Goal: Information Seeking & Learning: Learn about a topic

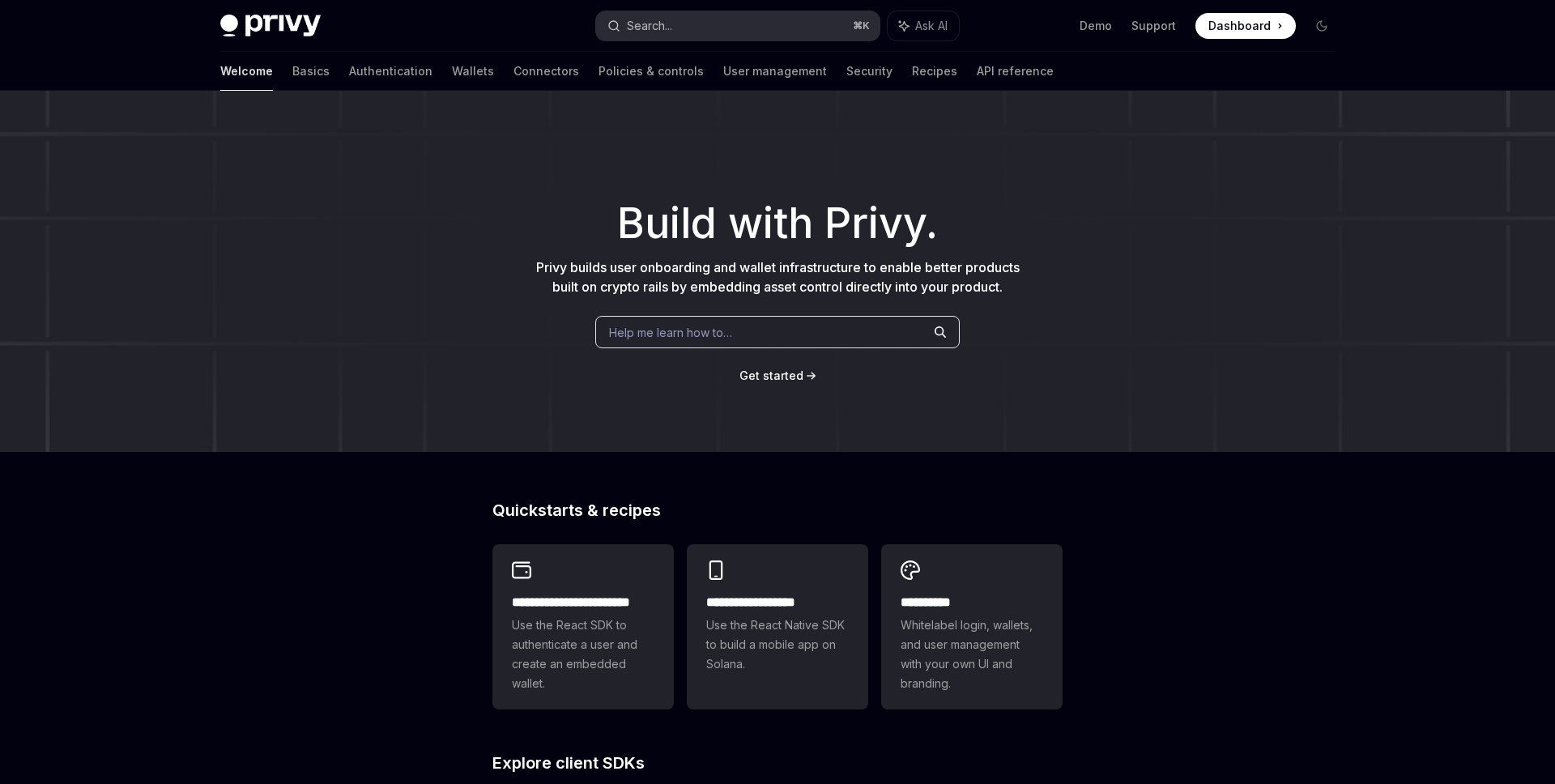
click at [675, 22] on button "Search... ⌘ K" at bounding box center [737, 26] width 284 height 29
click at [452, 82] on link "Wallets" at bounding box center [473, 71] width 42 height 39
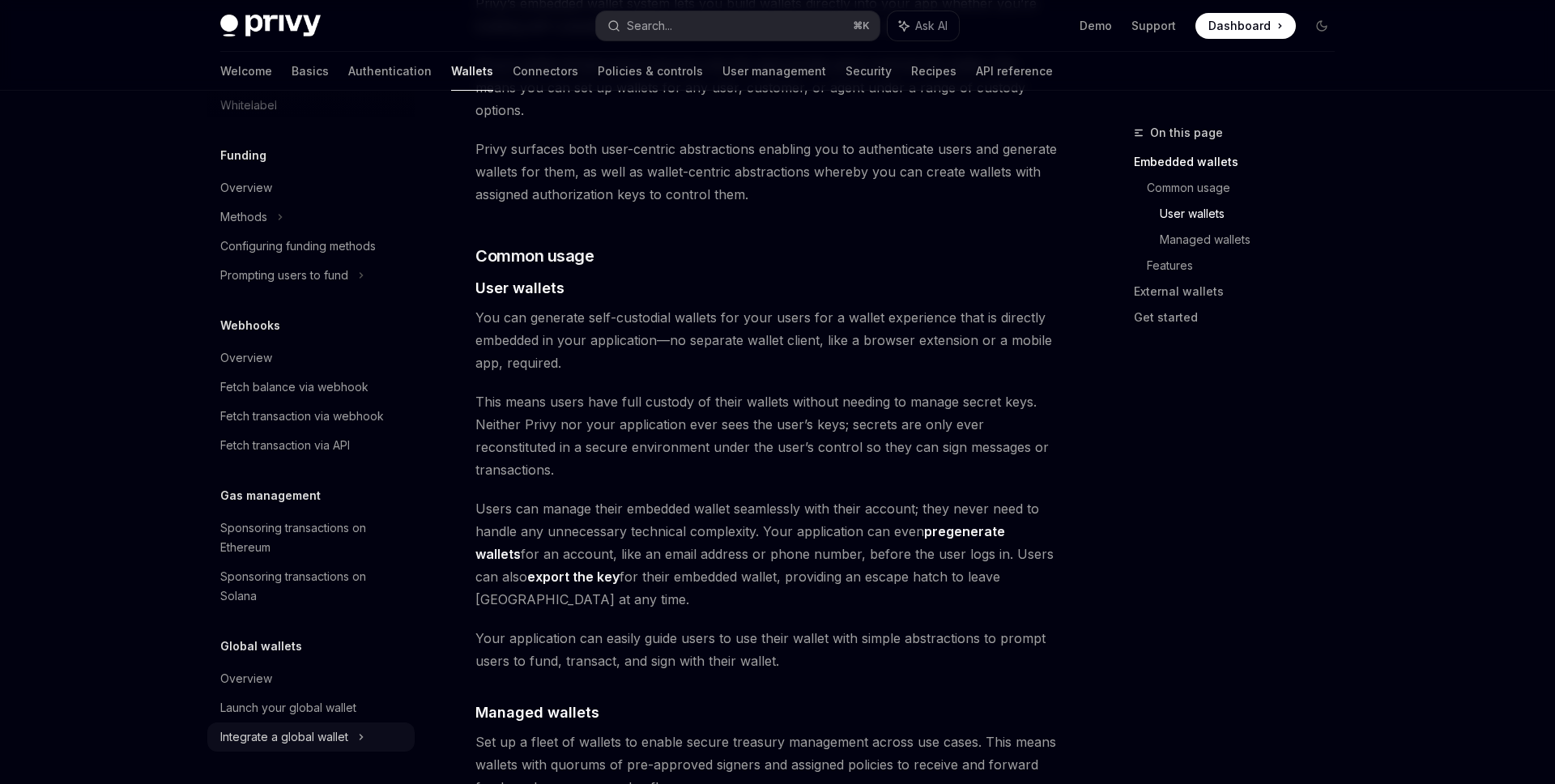
scroll to position [965, 0]
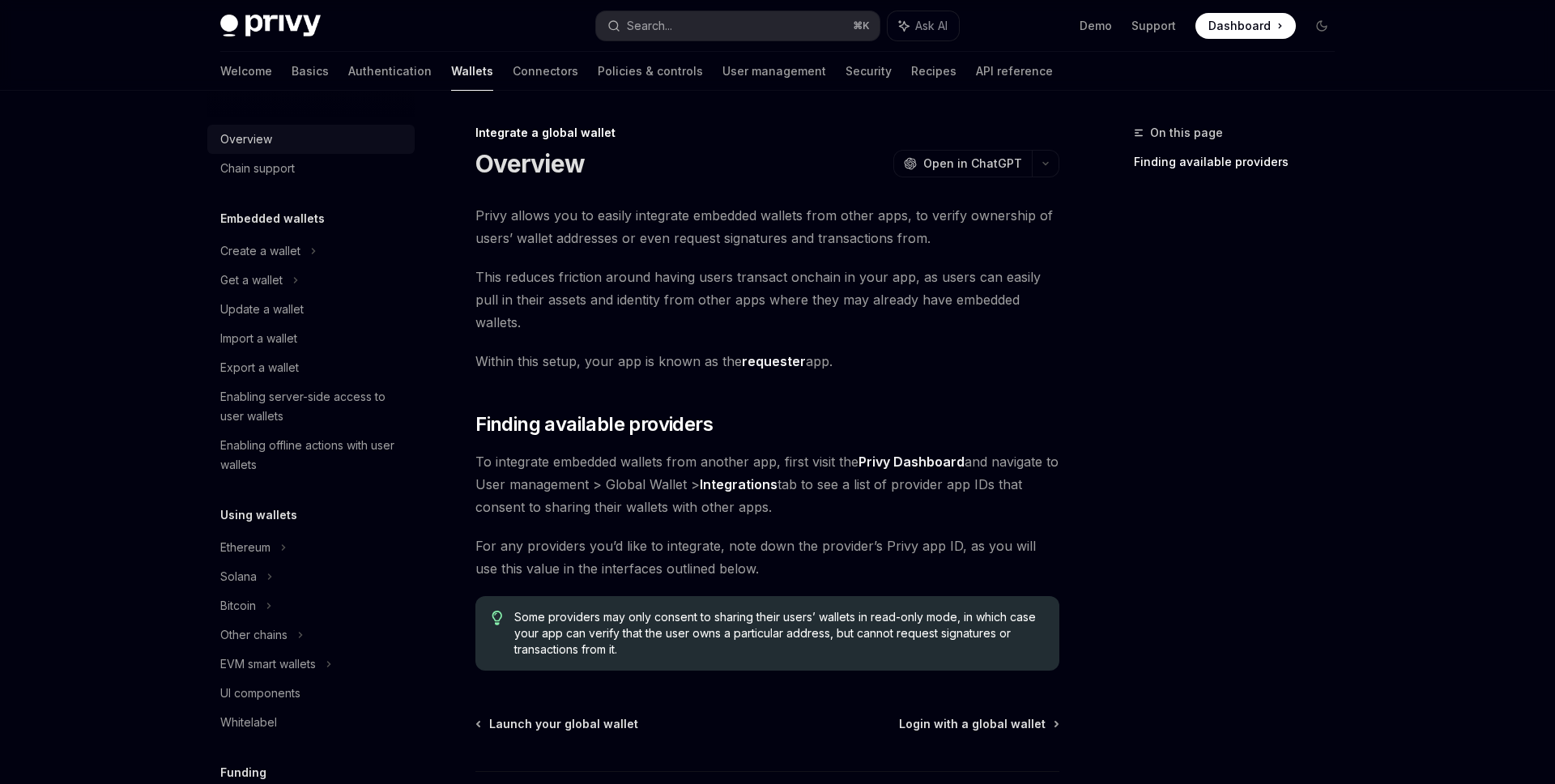
click at [253, 135] on div "Overview" at bounding box center [246, 139] width 52 height 19
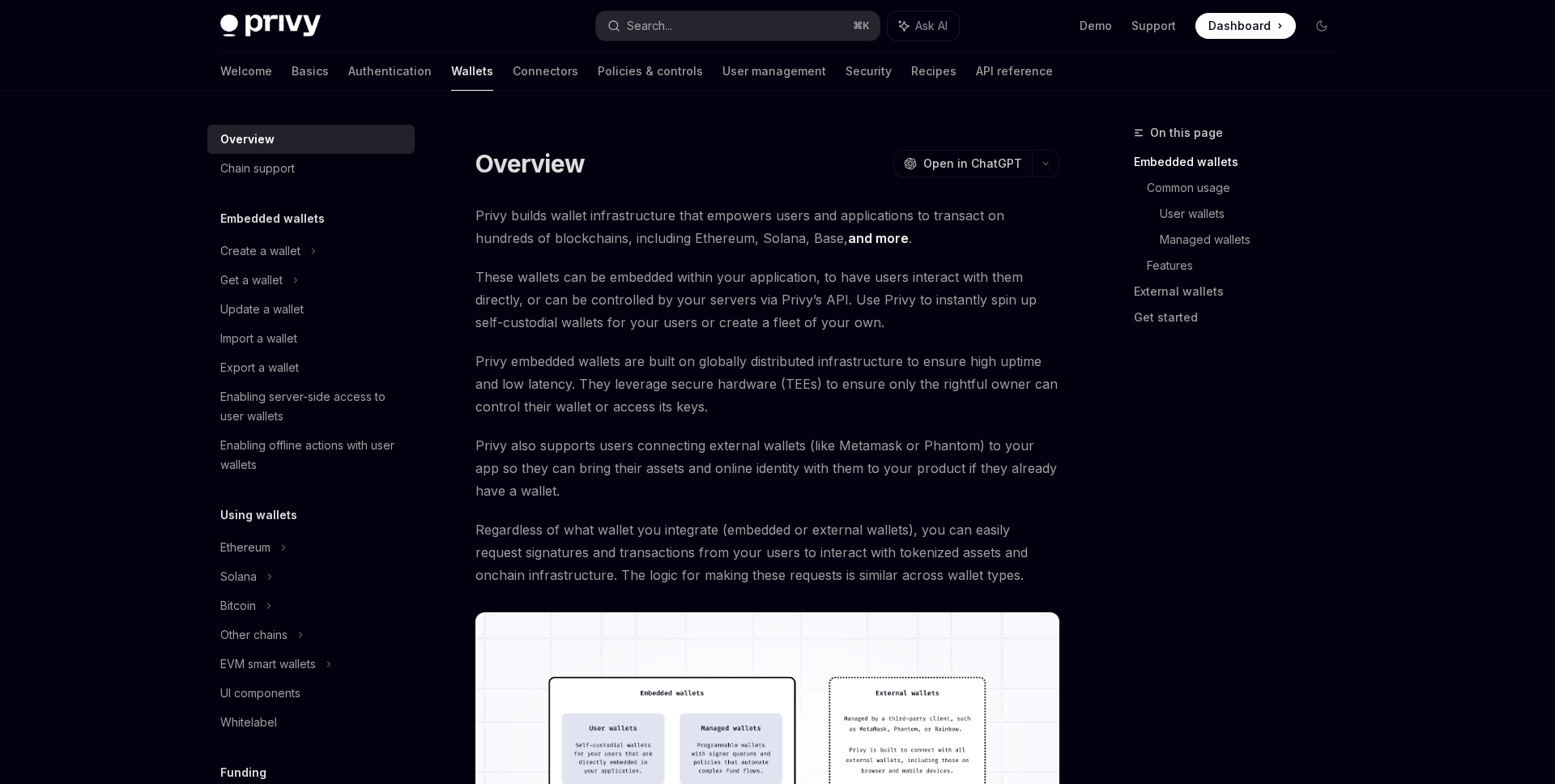
click at [282, 17] on img at bounding box center [271, 26] width 101 height 23
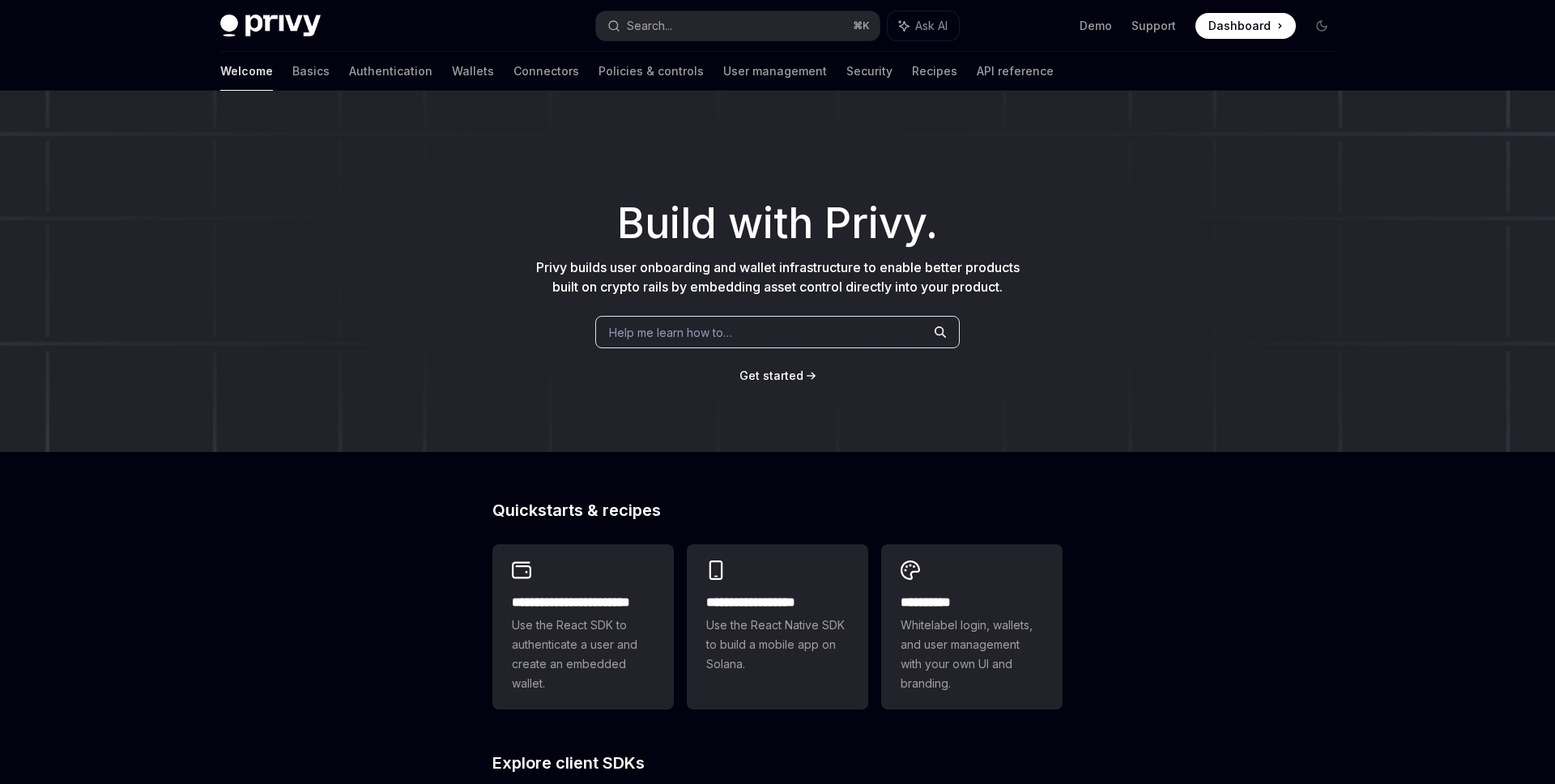
type textarea "*"
